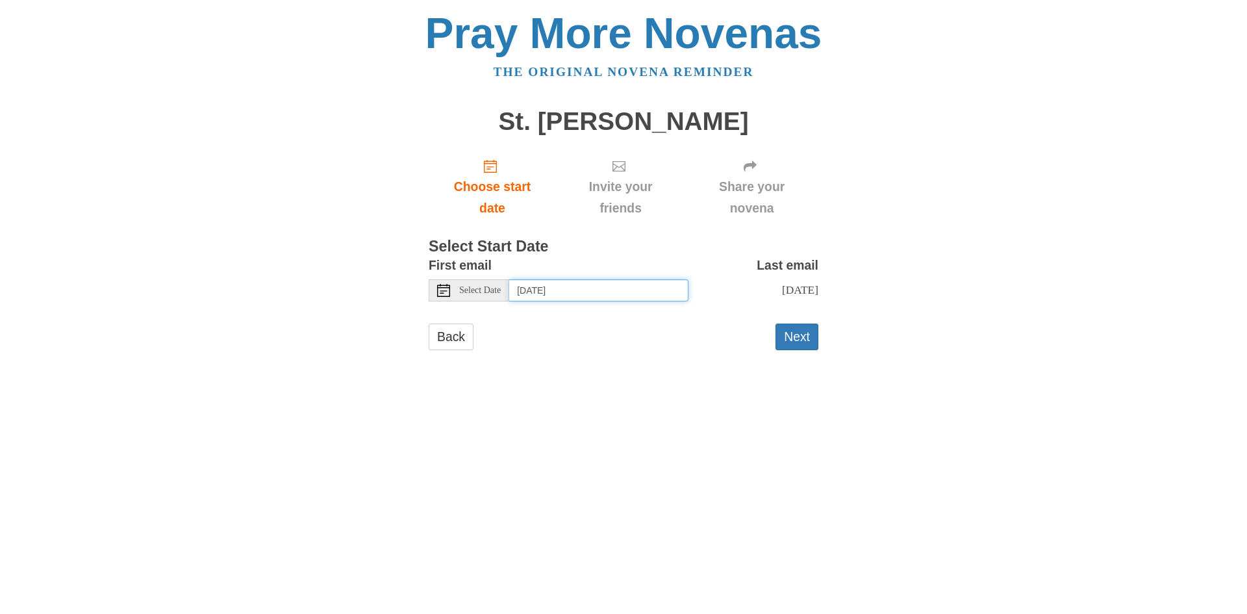
click at [583, 295] on input "[DATE]" at bounding box center [598, 290] width 179 height 22
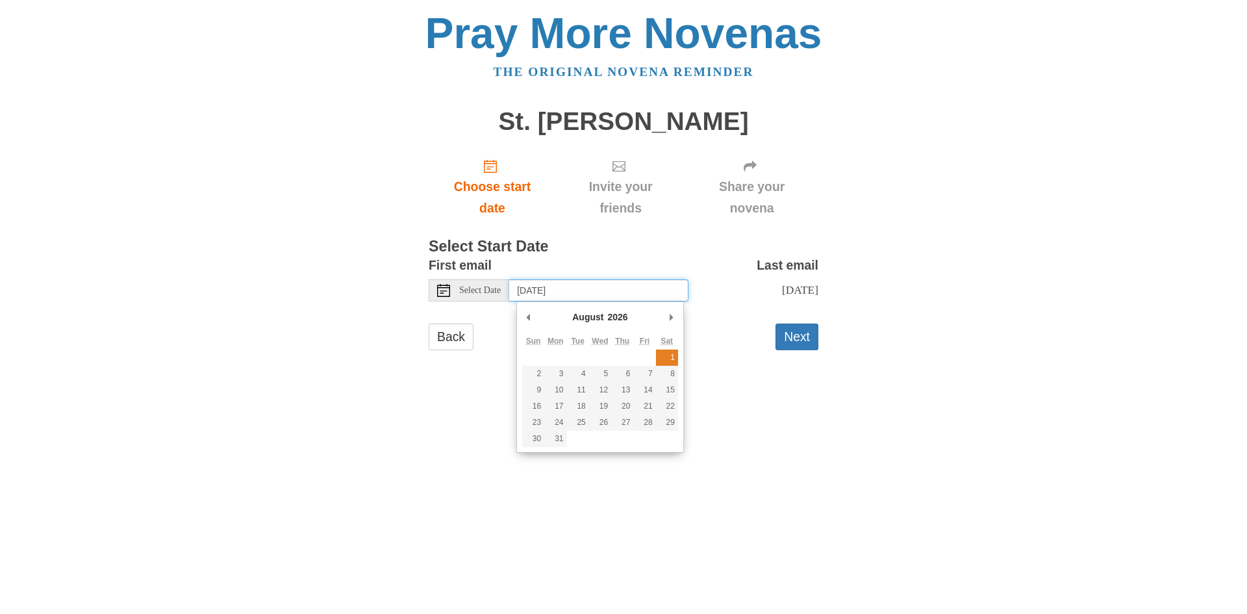
type input "[DATE]"
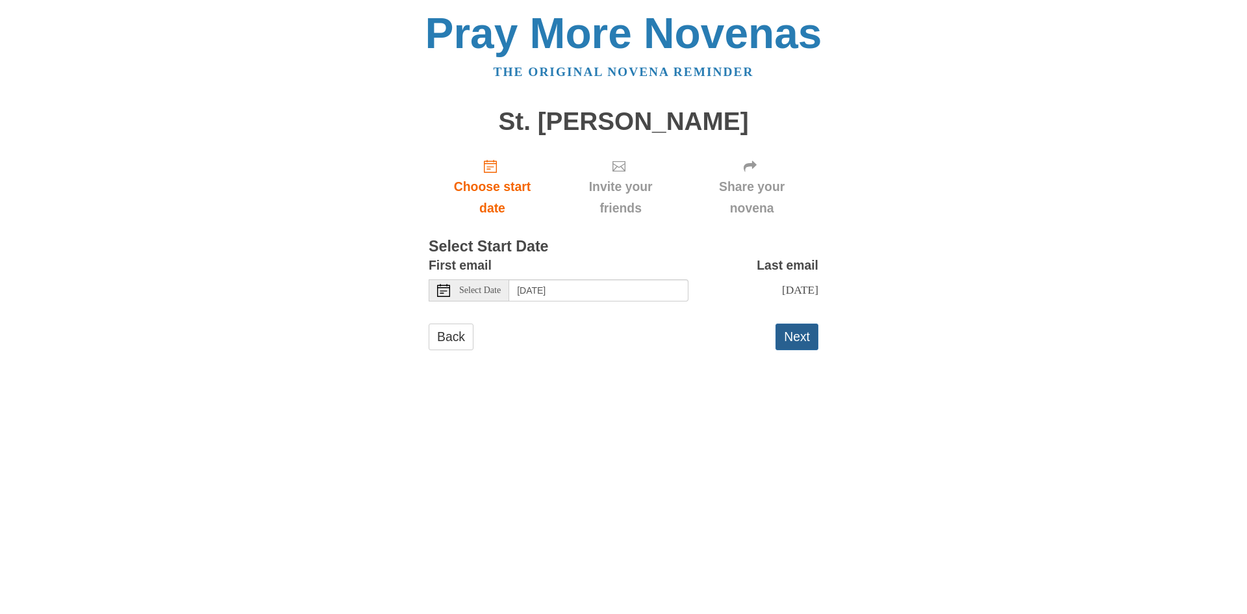
click at [796, 337] on button "Next" at bounding box center [797, 337] width 43 height 27
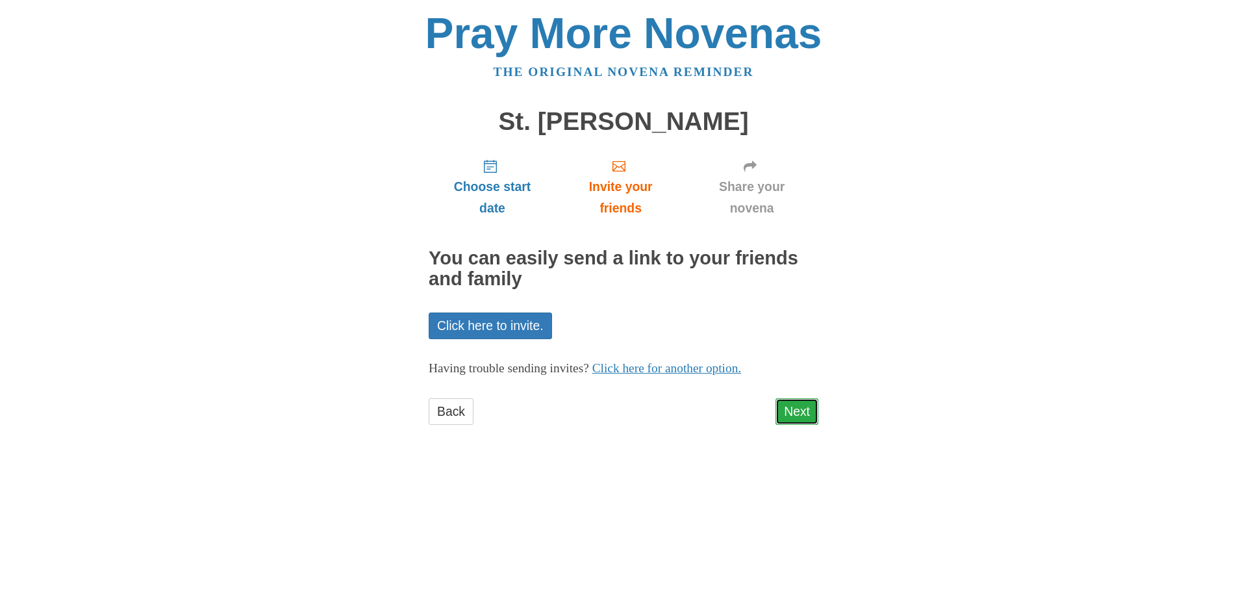
click at [792, 408] on link "Next" at bounding box center [797, 411] width 43 height 27
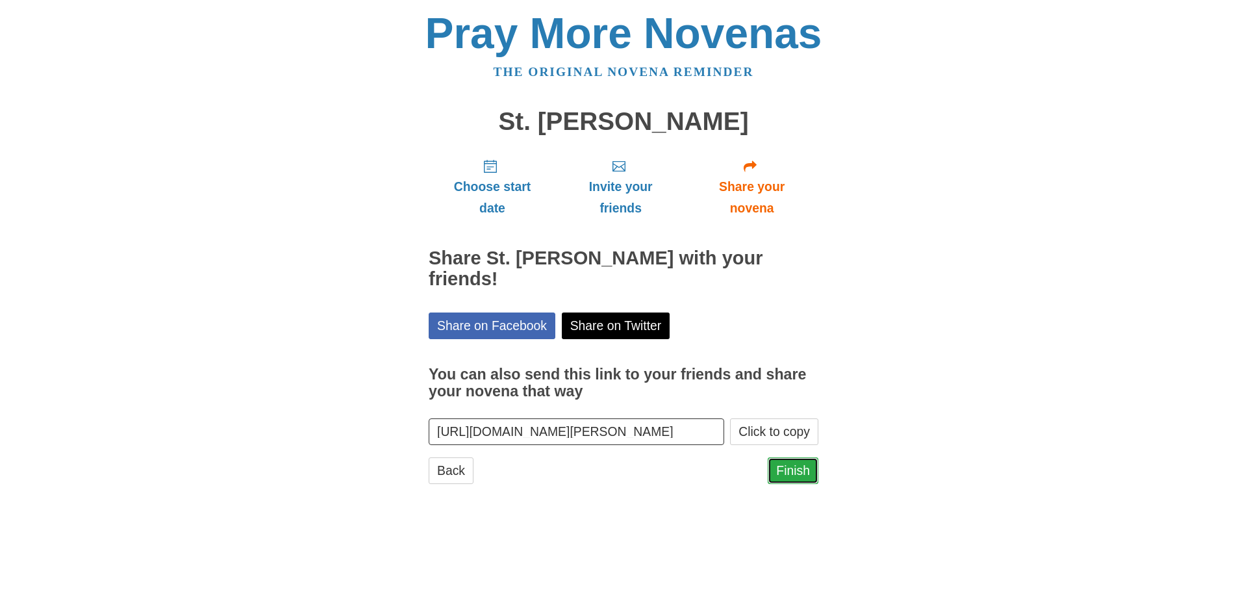
click at [810, 473] on link "Finish" at bounding box center [793, 470] width 51 height 27
